Goal: Information Seeking & Learning: Learn about a topic

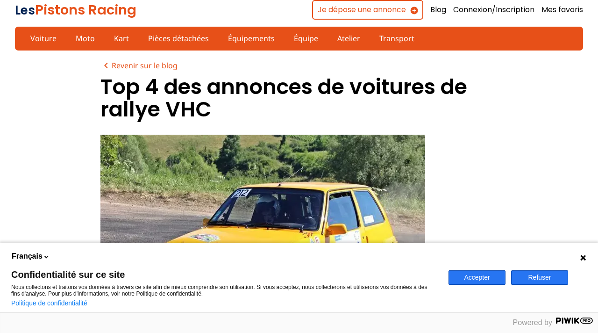
click at [487, 274] on button "Accepter" at bounding box center [477, 277] width 57 height 14
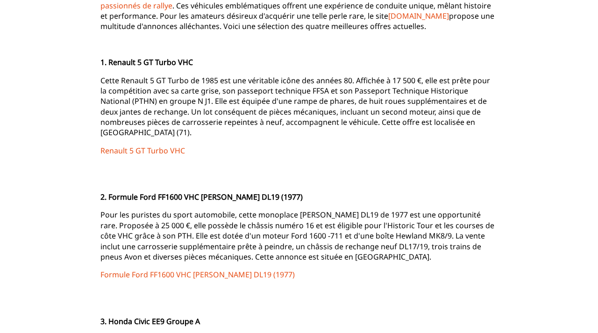
scroll to position [384, 0]
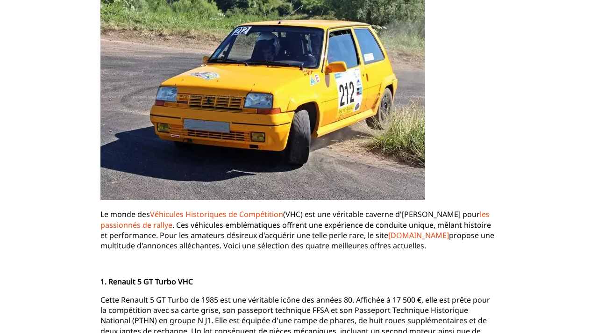
scroll to position [163, 0]
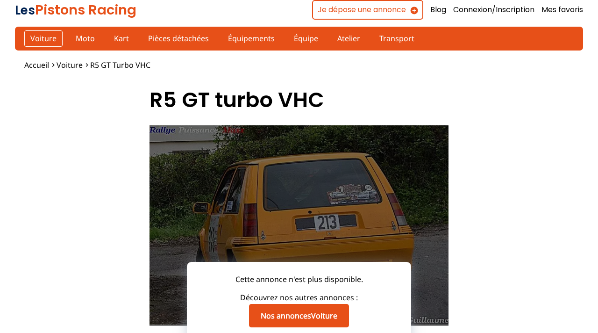
click at [43, 42] on link "Voiture" at bounding box center [43, 38] width 38 height 16
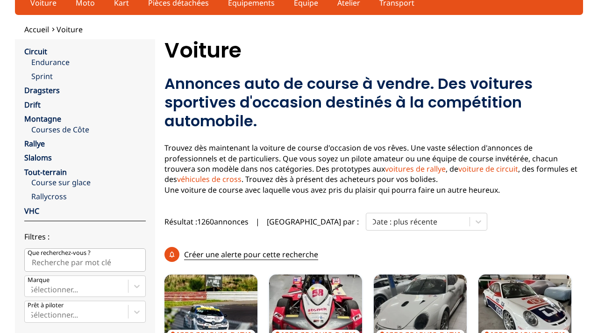
scroll to position [36, 0]
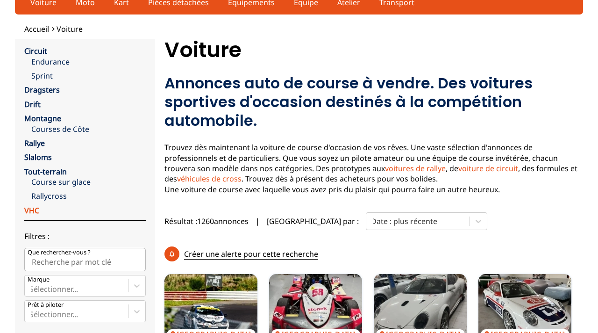
click at [34, 206] on link "VHC" at bounding box center [31, 210] width 15 height 10
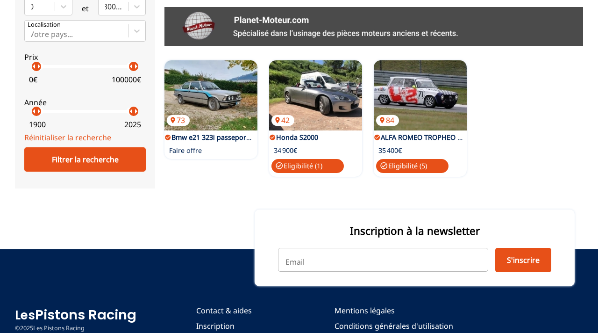
scroll to position [328, 0]
